Goal: Information Seeking & Learning: Learn about a topic

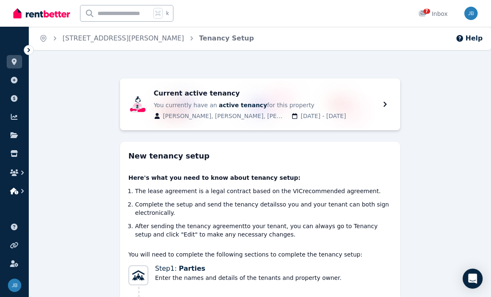
click at [12, 195] on button "button" at bounding box center [14, 190] width 15 height 15
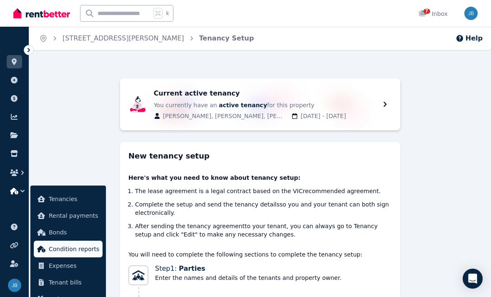
click at [53, 246] on span "Condition reports" at bounding box center [74, 249] width 50 height 10
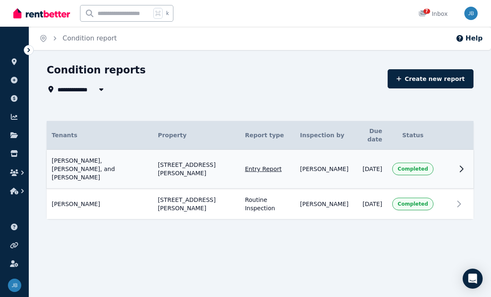
click at [191, 162] on td "[STREET_ADDRESS][PERSON_NAME]" at bounding box center [196, 169] width 87 height 39
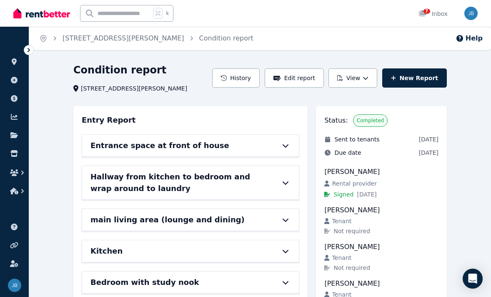
click at [179, 154] on div "Entrance space at front of house" at bounding box center [190, 146] width 217 height 22
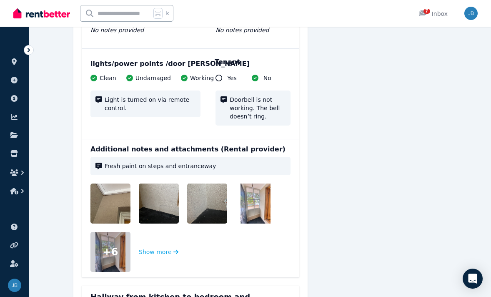
scroll to position [486, 0]
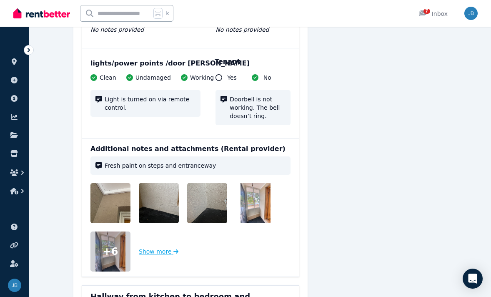
click at [167, 238] on button "Show more" at bounding box center [159, 251] width 40 height 40
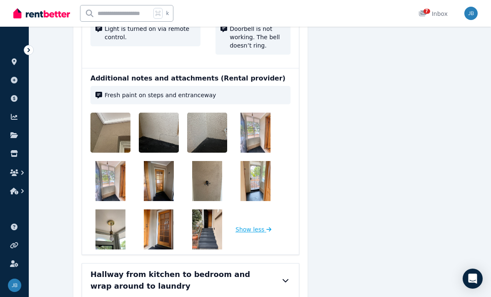
scroll to position [635, 0]
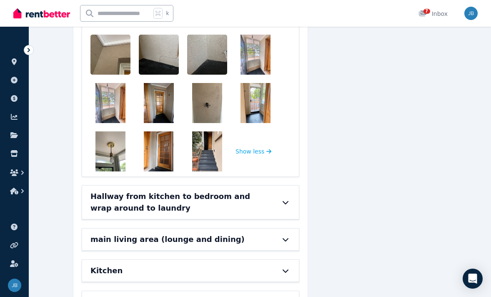
click at [222, 190] on h6 "Hallway from kitchen to bedroom and wrap around to laundry" at bounding box center [178, 201] width 177 height 23
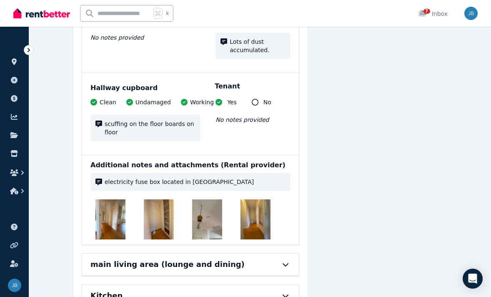
scroll to position [1149, 0]
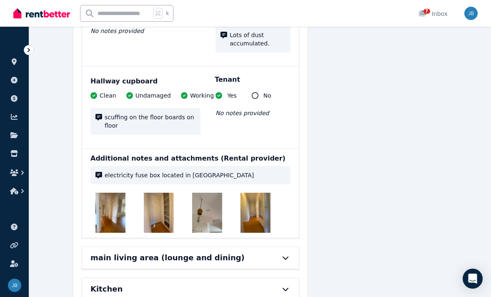
click at [207, 252] on h6 "main living area (lounge and dining)" at bounding box center [167, 258] width 154 height 12
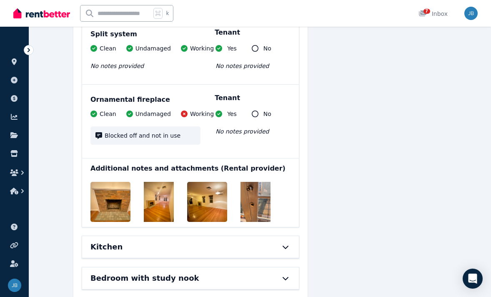
scroll to position [1899, 0]
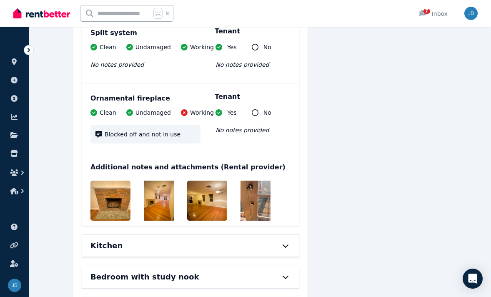
click at [159, 239] on div "Kitchen" at bounding box center [178, 245] width 177 height 12
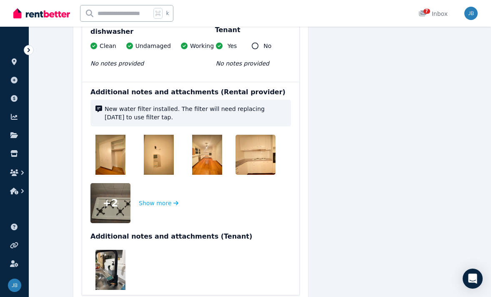
scroll to position [3092, 0]
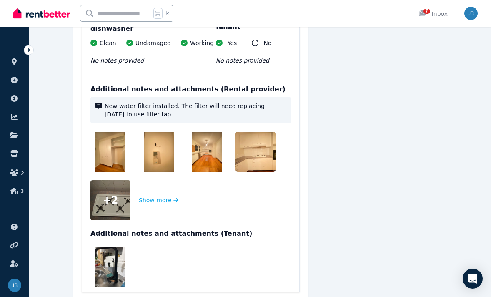
click at [164, 185] on button "Show more" at bounding box center [159, 200] width 40 height 40
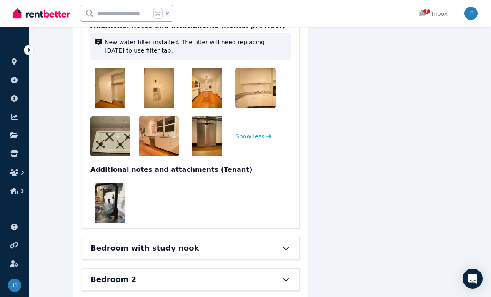
scroll to position [3161, 0]
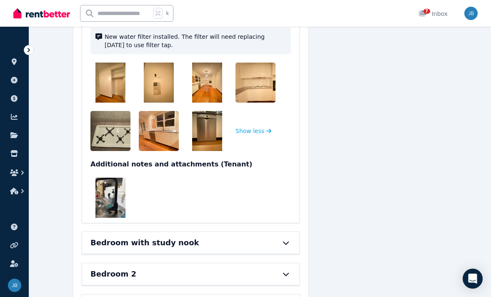
click at [146, 237] on h6 "Bedroom with study nook" at bounding box center [144, 243] width 108 height 12
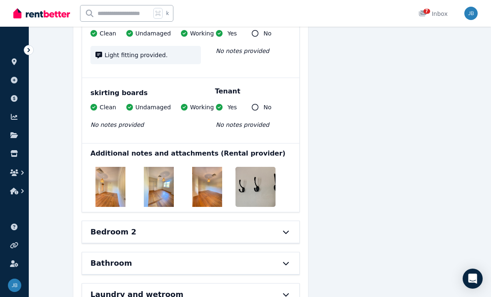
scroll to position [3857, 0]
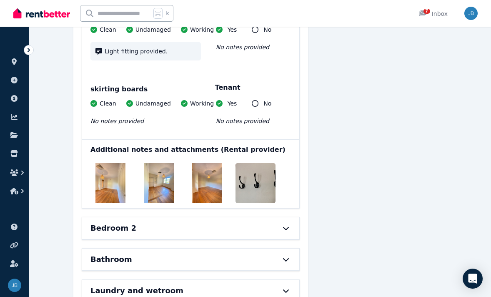
click at [194, 222] on div "Bedroom 2" at bounding box center [178, 228] width 177 height 12
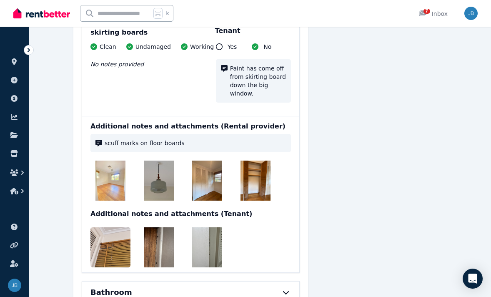
scroll to position [4596, 0]
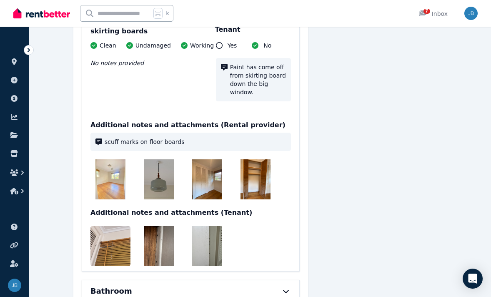
click at [112, 226] on img at bounding box center [116, 246] width 53 height 40
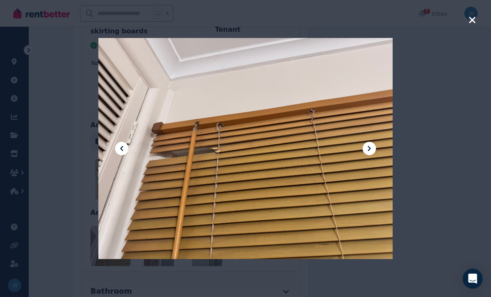
click at [470, 19] on icon "button" at bounding box center [471, 20] width 7 height 10
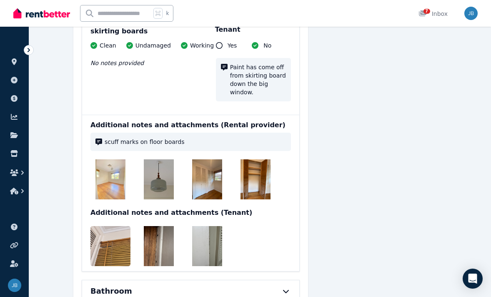
click at [151, 226] on img at bounding box center [159, 246] width 30 height 40
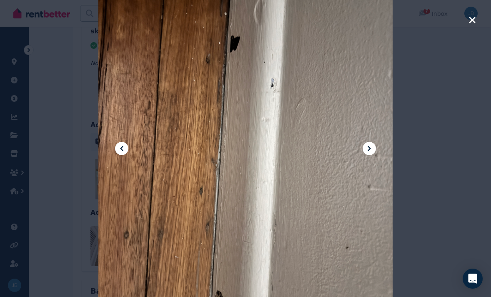
click at [472, 20] on icon "button" at bounding box center [472, 20] width 6 height 6
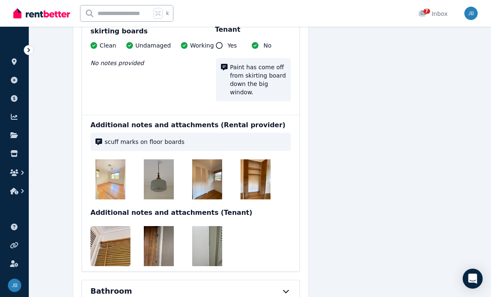
scroll to position [4640, 0]
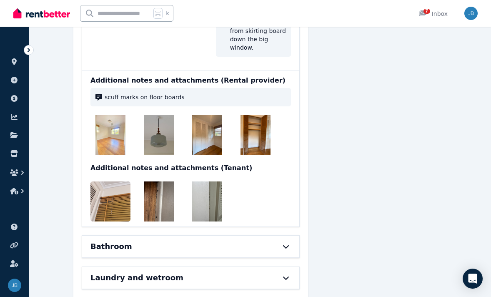
click at [151, 240] on div "Bathroom" at bounding box center [178, 246] width 177 height 12
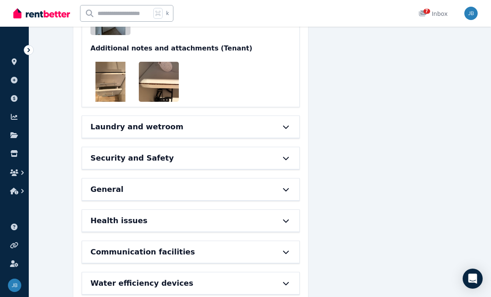
scroll to position [5964, 0]
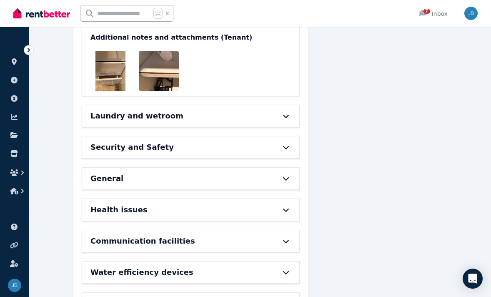
click at [176, 105] on div "Laundry and wetroom" at bounding box center [190, 116] width 217 height 22
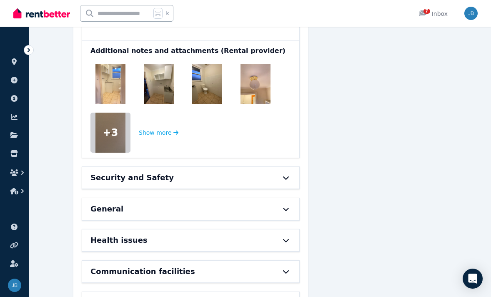
scroll to position [6564, 0]
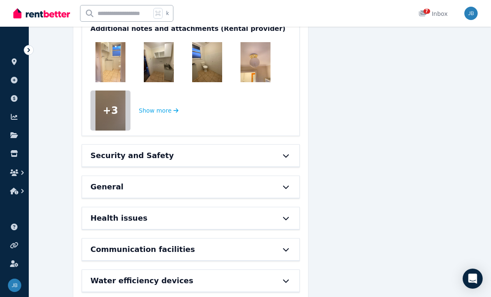
click at [186, 145] on div "Security and Safety" at bounding box center [190, 156] width 217 height 22
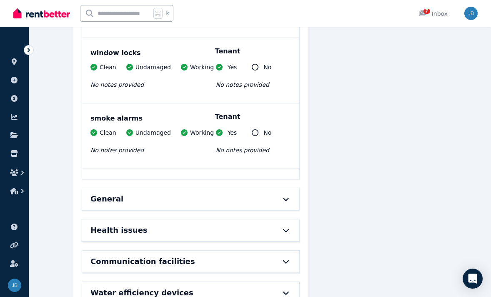
scroll to position [6759, 0]
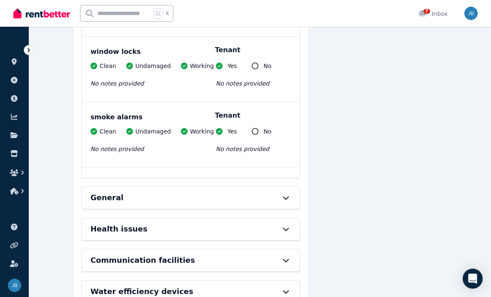
click at [160, 192] on div "General" at bounding box center [178, 198] width 177 height 12
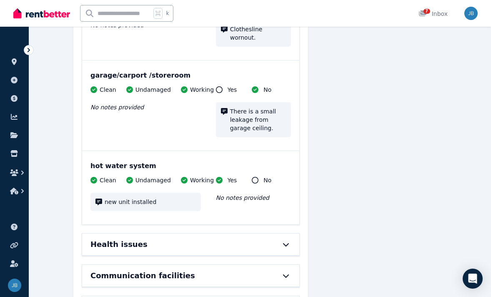
scroll to position [7342, 0]
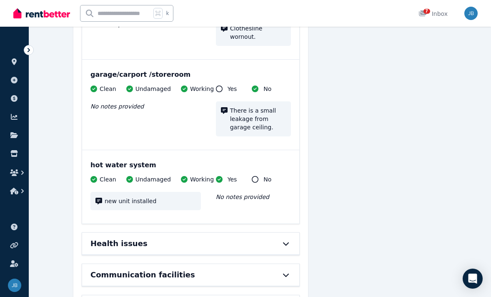
click at [138, 237] on h6 "Health issues" at bounding box center [118, 243] width 57 height 12
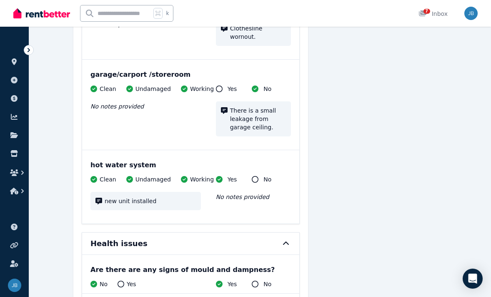
scroll to position [7467, 0]
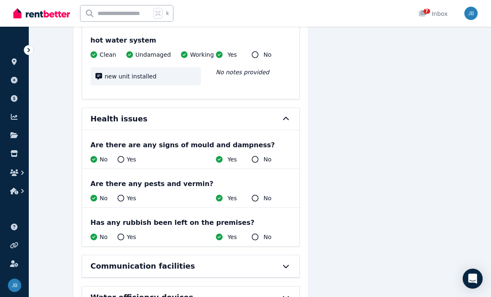
click at [141, 260] on h6 "Communication facilities" at bounding box center [142, 266] width 105 height 12
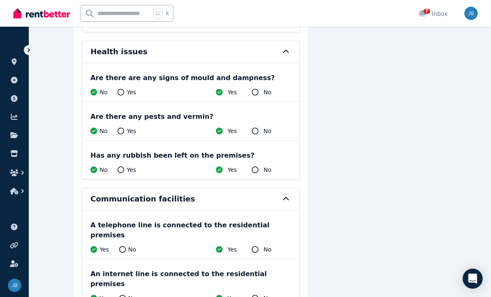
scroll to position [7544, 0]
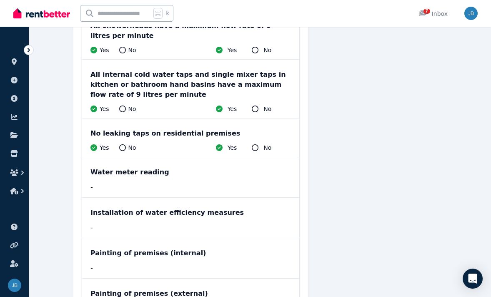
scroll to position [7892, 0]
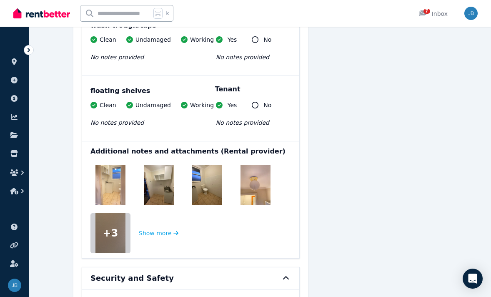
scroll to position [6442, 0]
click at [148, 212] on button "Show more" at bounding box center [159, 232] width 40 height 40
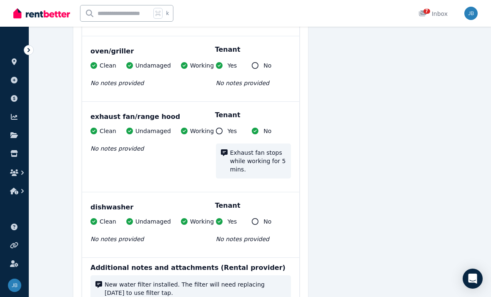
scroll to position [2908, 0]
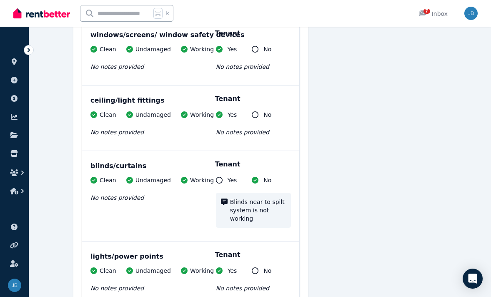
scroll to position [1538, 0]
